Goal: Task Accomplishment & Management: Manage account settings

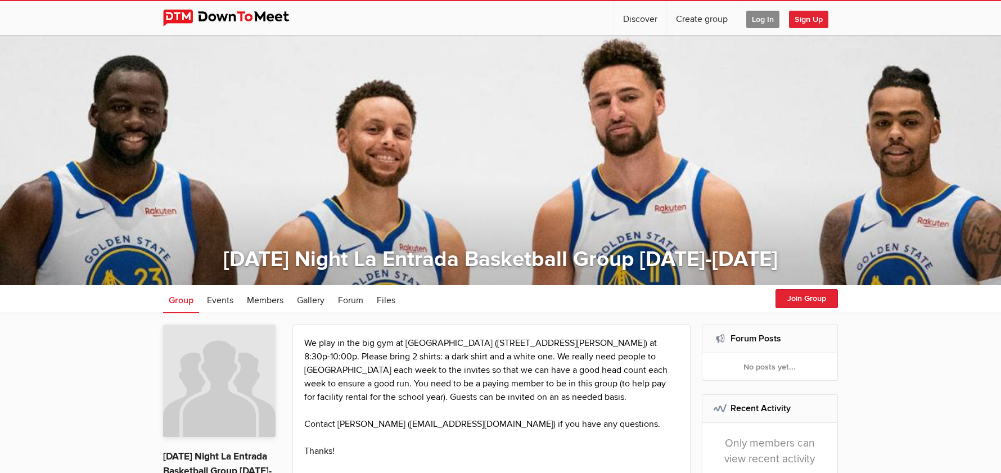
click at [756, 21] on span "Log In" at bounding box center [762, 19] width 33 height 17
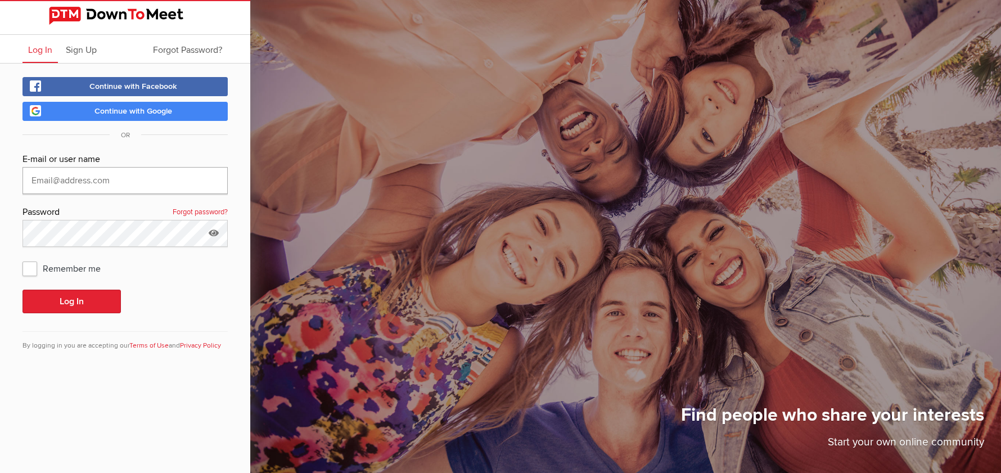
type input "[EMAIL_ADDRESS][DOMAIN_NAME]"
click at [35, 264] on span "Remember me" at bounding box center [66, 268] width 89 height 20
click at [22, 258] on input "Remember me" at bounding box center [22, 258] width 1 height 1
checkbox input "true"
click at [60, 296] on button "Log In" at bounding box center [71, 302] width 98 height 24
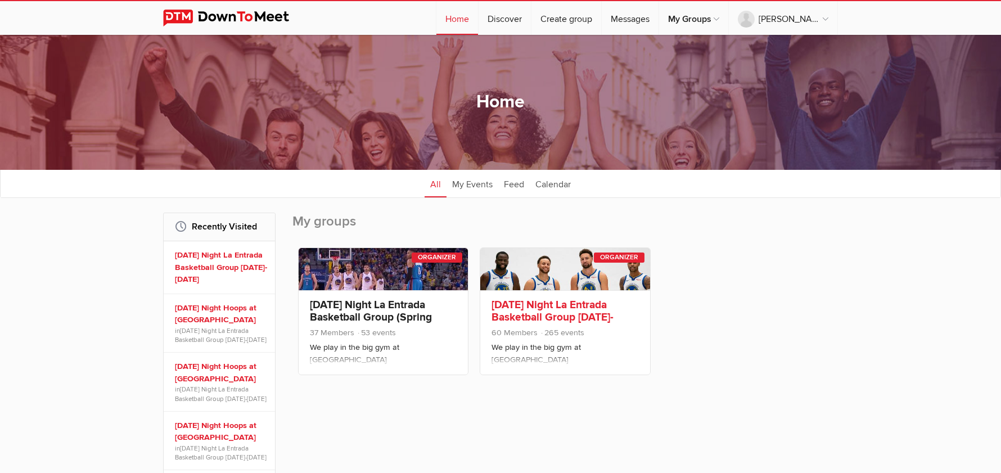
click at [522, 295] on div "[DATE] Night La Entrada Basketball Group [DATE]-[DATE] 60 Members 265 events We…" at bounding box center [564, 332] width 169 height 84
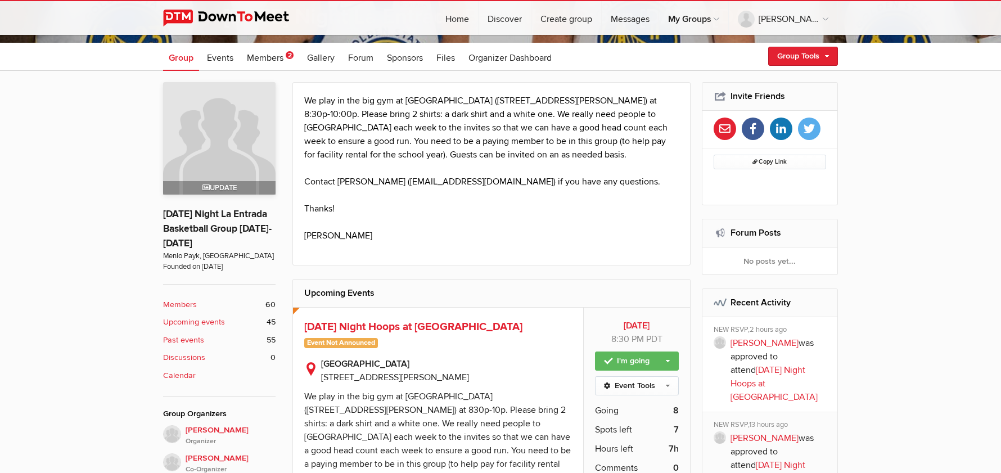
scroll to position [283, 0]
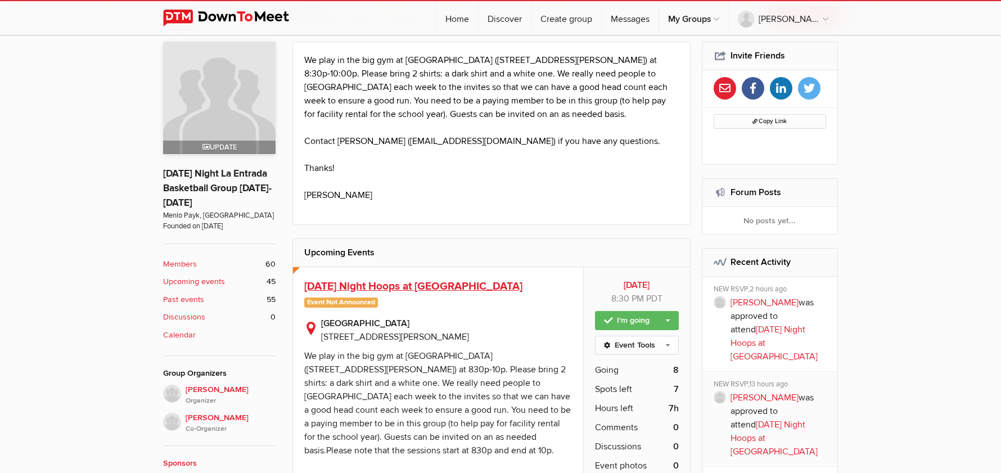
click at [450, 288] on span "[DATE] Night Hoops at [GEOGRAPHIC_DATA]" at bounding box center [413, 285] width 218 height 13
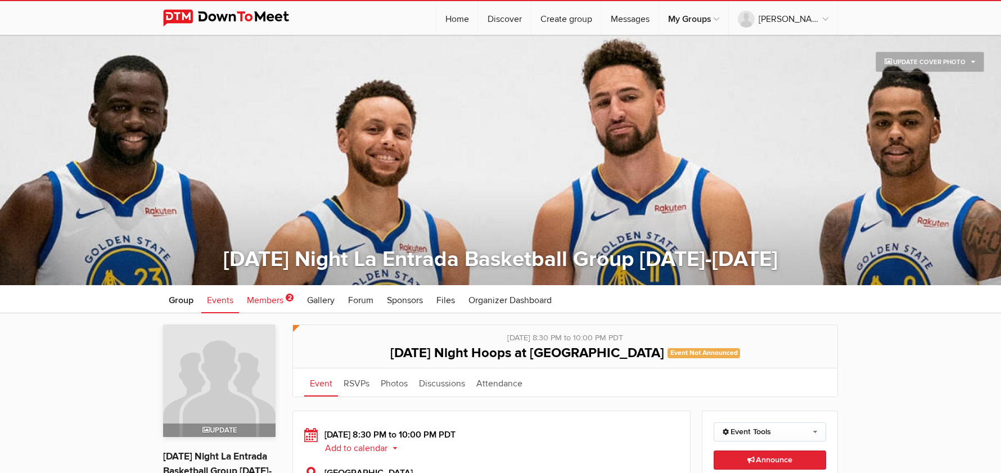
click at [283, 299] on span "Members" at bounding box center [265, 300] width 37 height 11
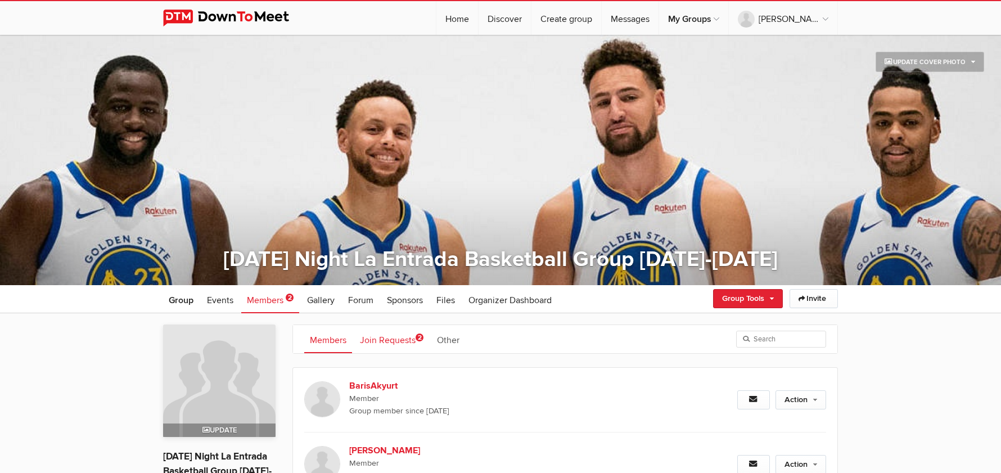
click at [367, 340] on link "Join Requests 2" at bounding box center [391, 339] width 75 height 28
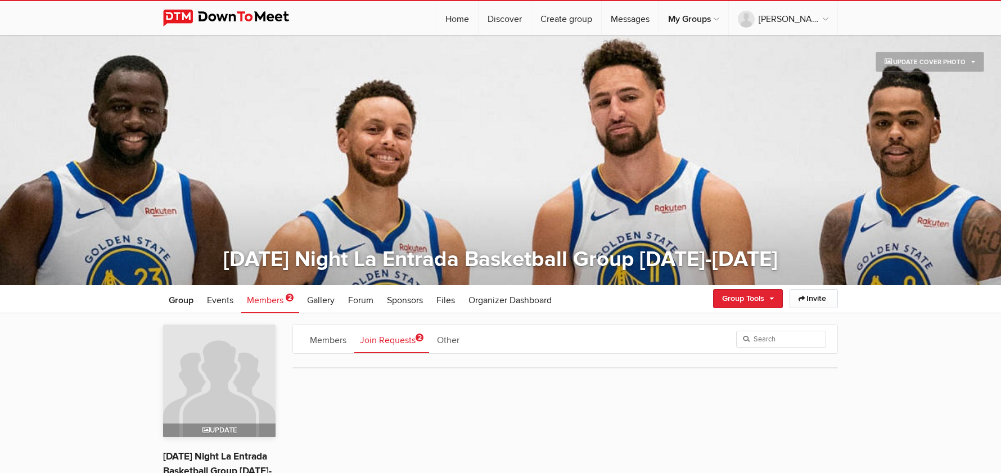
click at [416, 341] on span "2" at bounding box center [420, 337] width 8 height 8
click at [458, 338] on link "Other" at bounding box center [448, 339] width 34 height 28
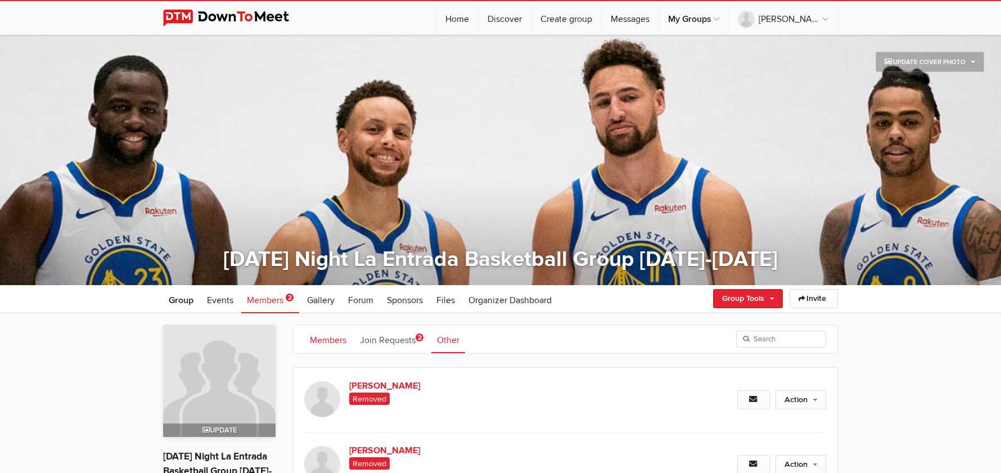
click at [323, 336] on link "Members" at bounding box center [328, 339] width 48 height 28
click at [383, 343] on link "Join Requests 2" at bounding box center [391, 339] width 75 height 28
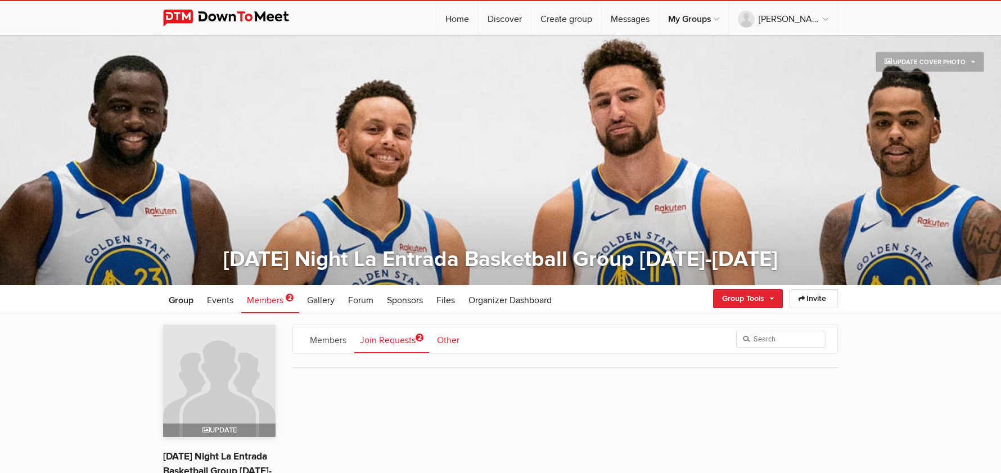
click at [440, 338] on link "Other" at bounding box center [448, 339] width 34 height 28
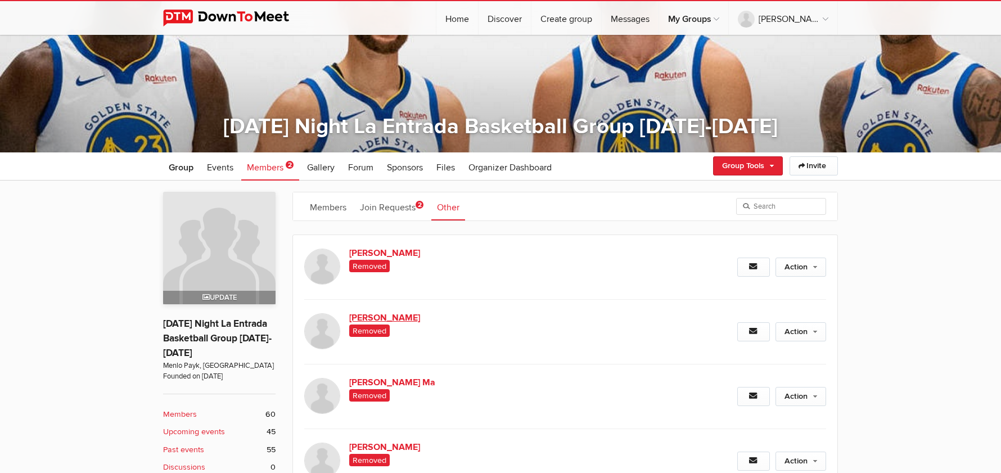
scroll to position [214, 0]
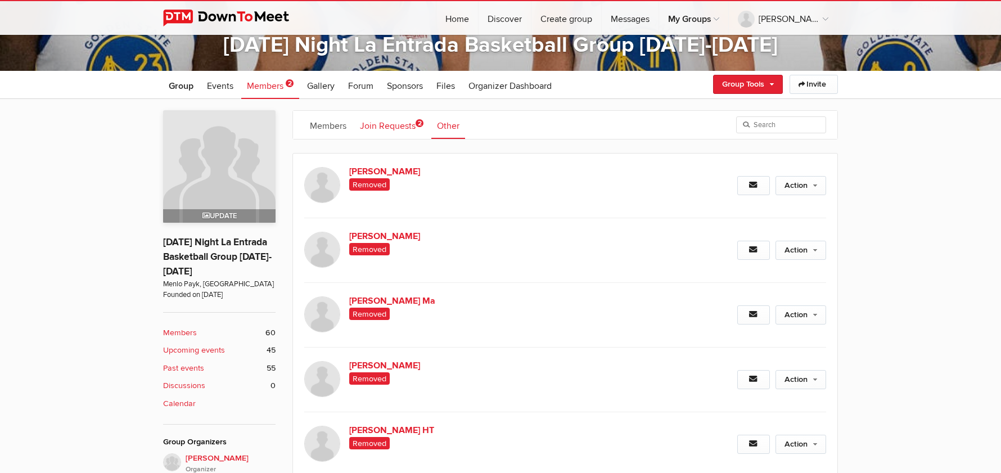
click at [399, 125] on link "Join Requests 2" at bounding box center [391, 125] width 75 height 28
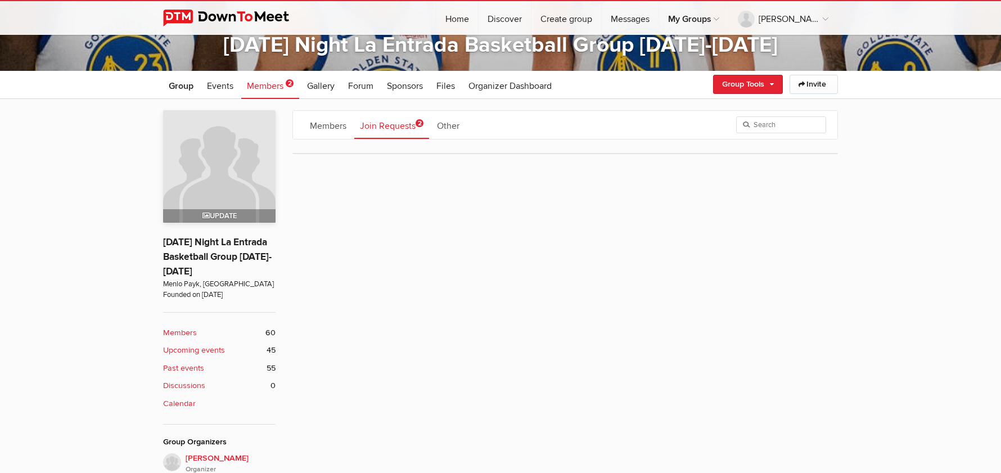
click at [676, 82] on ul "Group Events Members 2 Gallery More Forum Sponsors Files Organizer Dashboard Fo…" at bounding box center [500, 85] width 675 height 28
click at [333, 125] on link "Members" at bounding box center [328, 125] width 48 height 28
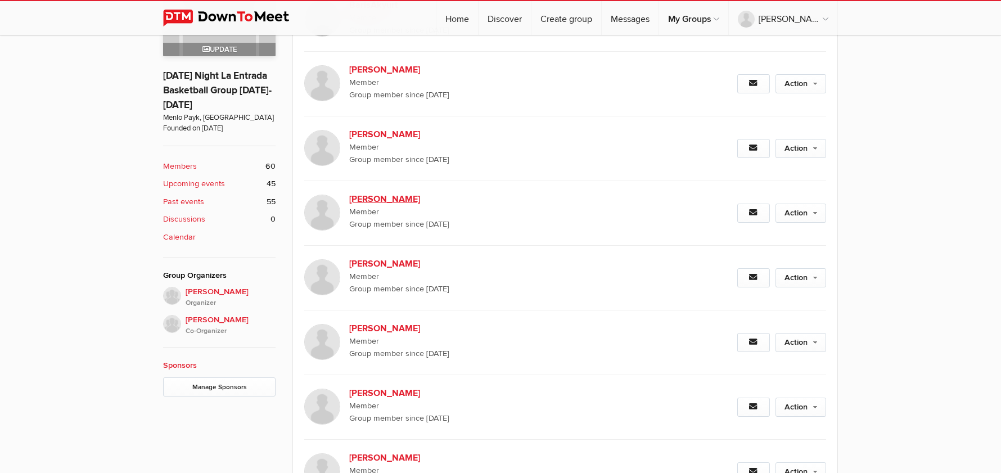
scroll to position [333, 0]
